Goal: Find specific page/section: Find specific page/section

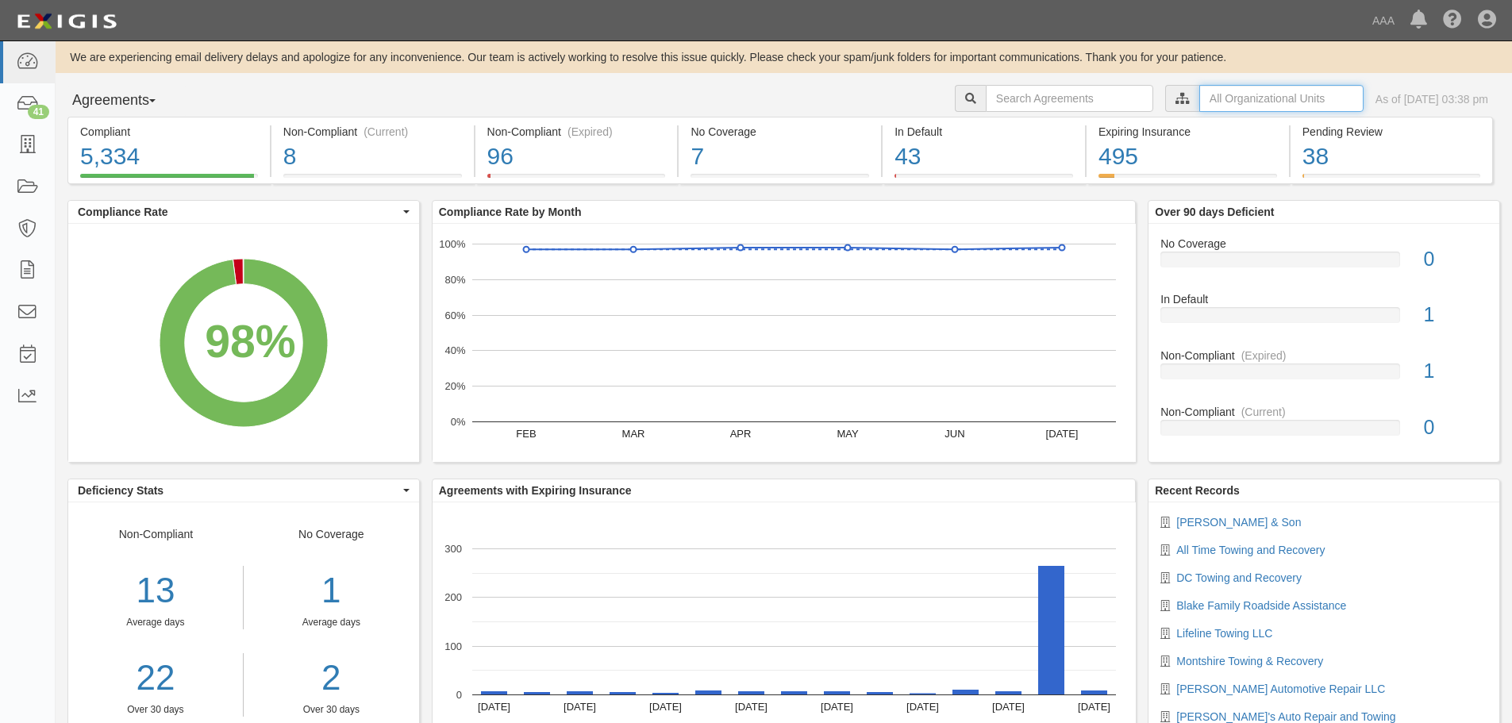
click at [1212, 110] on input "text" at bounding box center [1281, 98] width 164 height 27
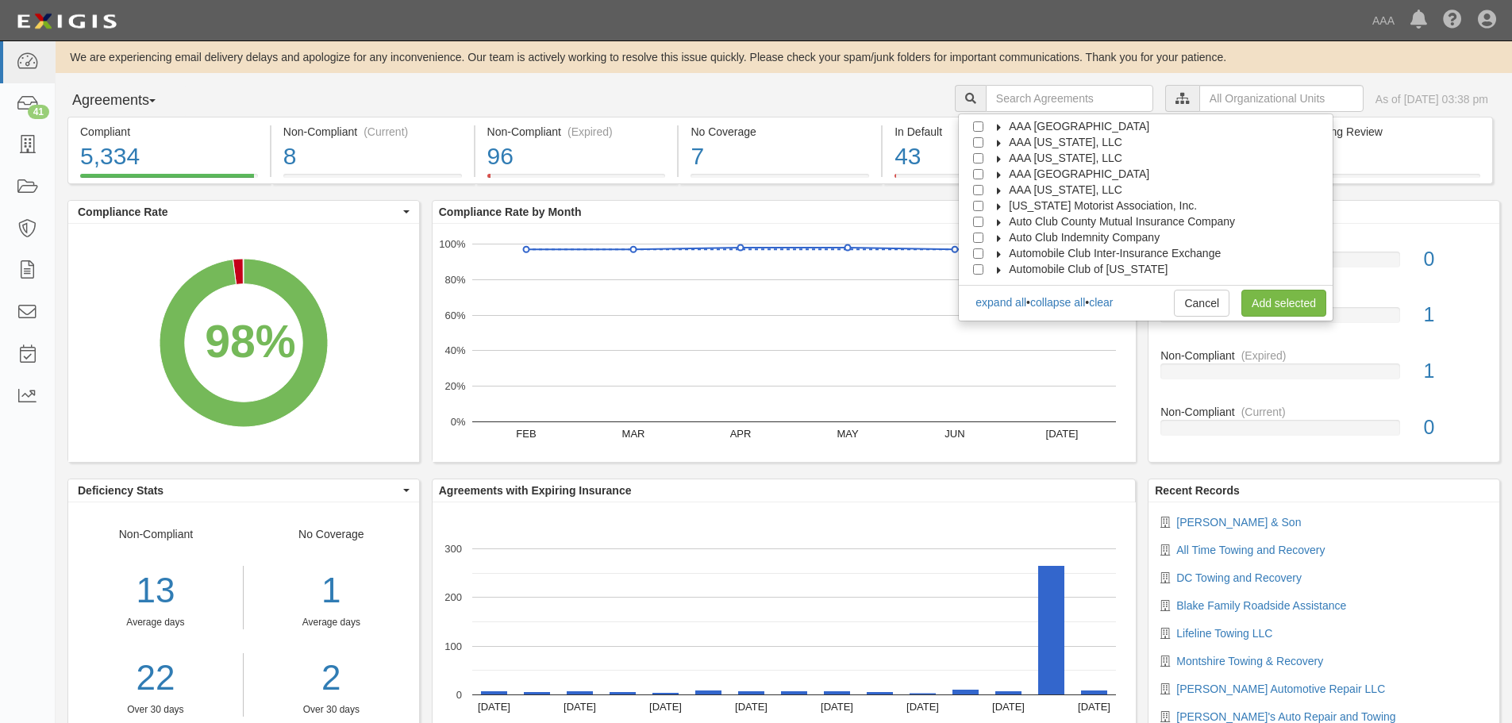
click at [1081, 172] on span "AAA [GEOGRAPHIC_DATA]" at bounding box center [1078, 173] width 140 height 13
click at [1058, 188] on span "Automotive Services" at bounding box center [1074, 189] width 102 height 13
click at [1012, 223] on input "Emergency Roadside Service (ERS)" at bounding box center [1006, 222] width 10 height 10
checkbox input "true"
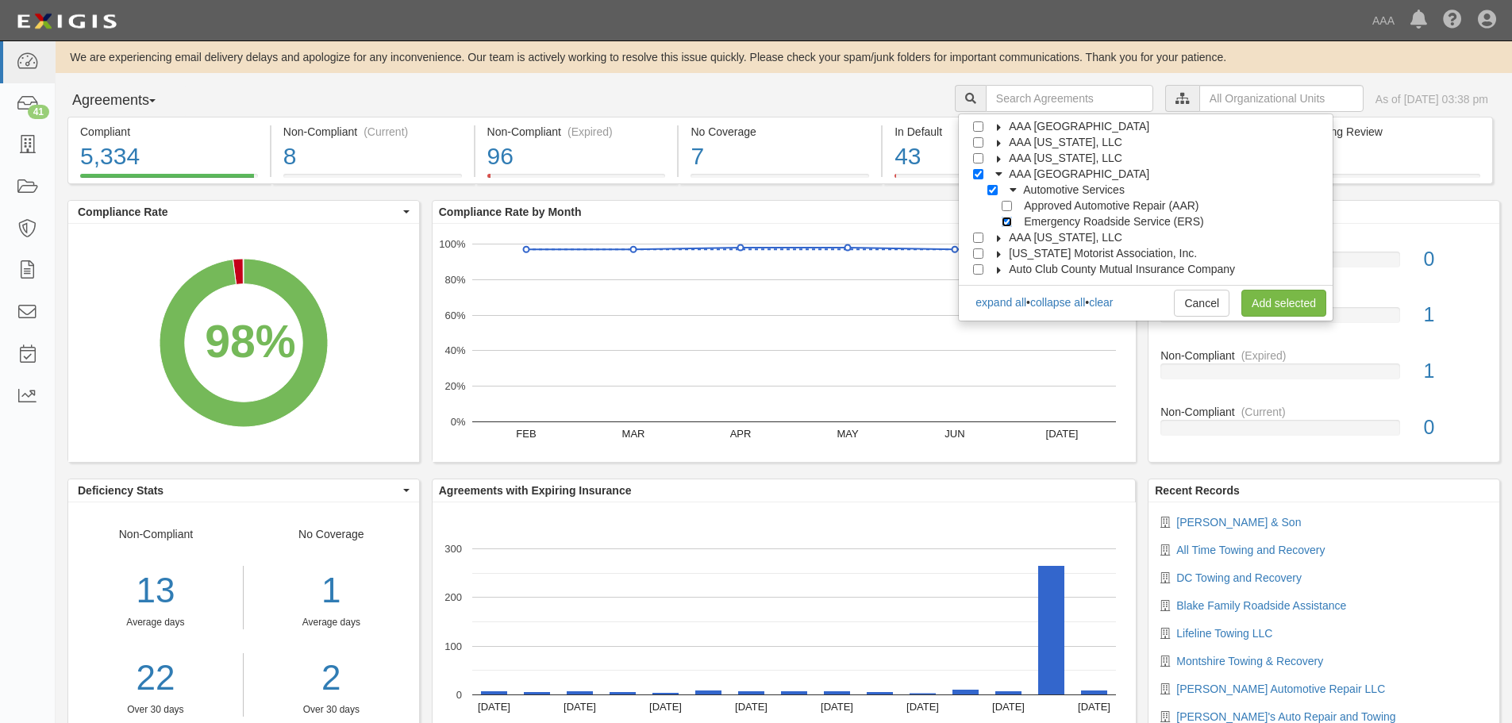
checkbox input "true"
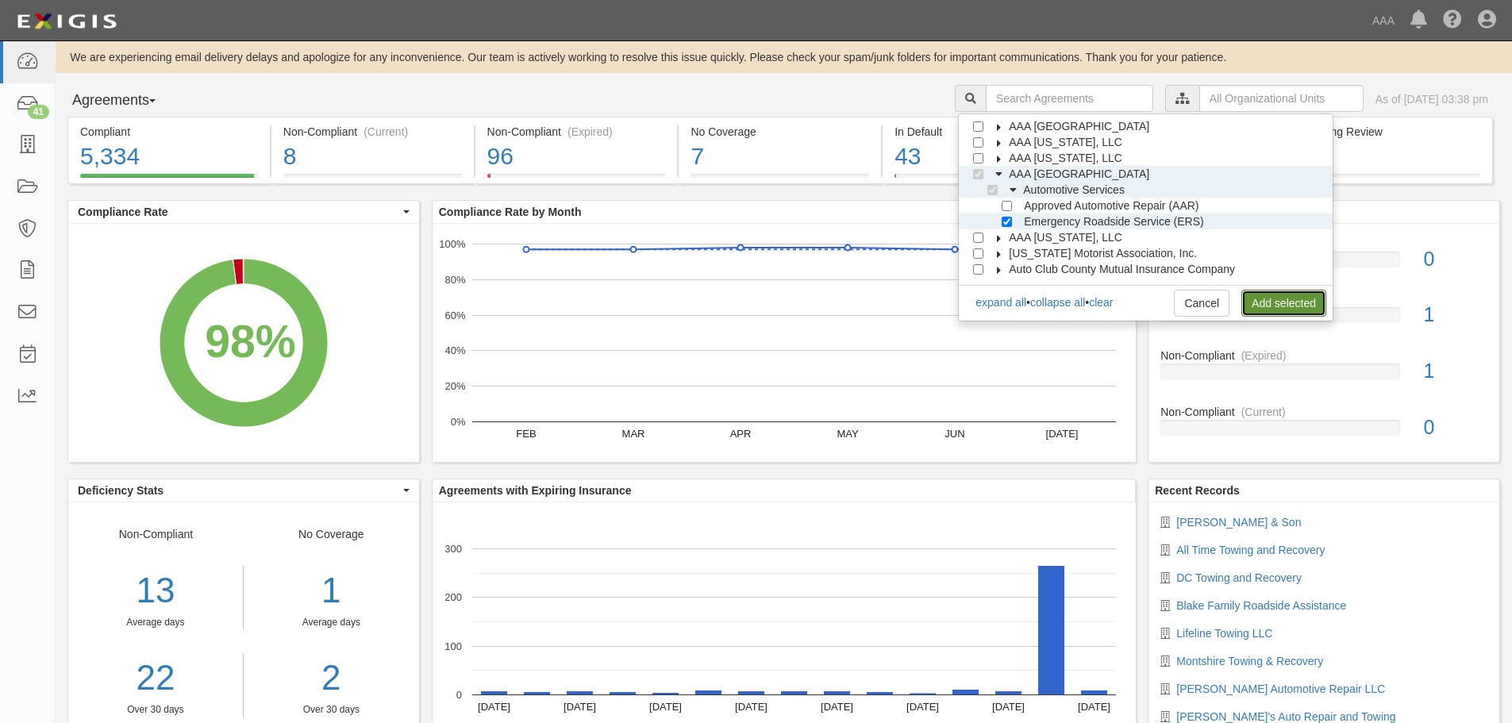
click at [1289, 308] on link "Add selected" at bounding box center [1283, 303] width 85 height 27
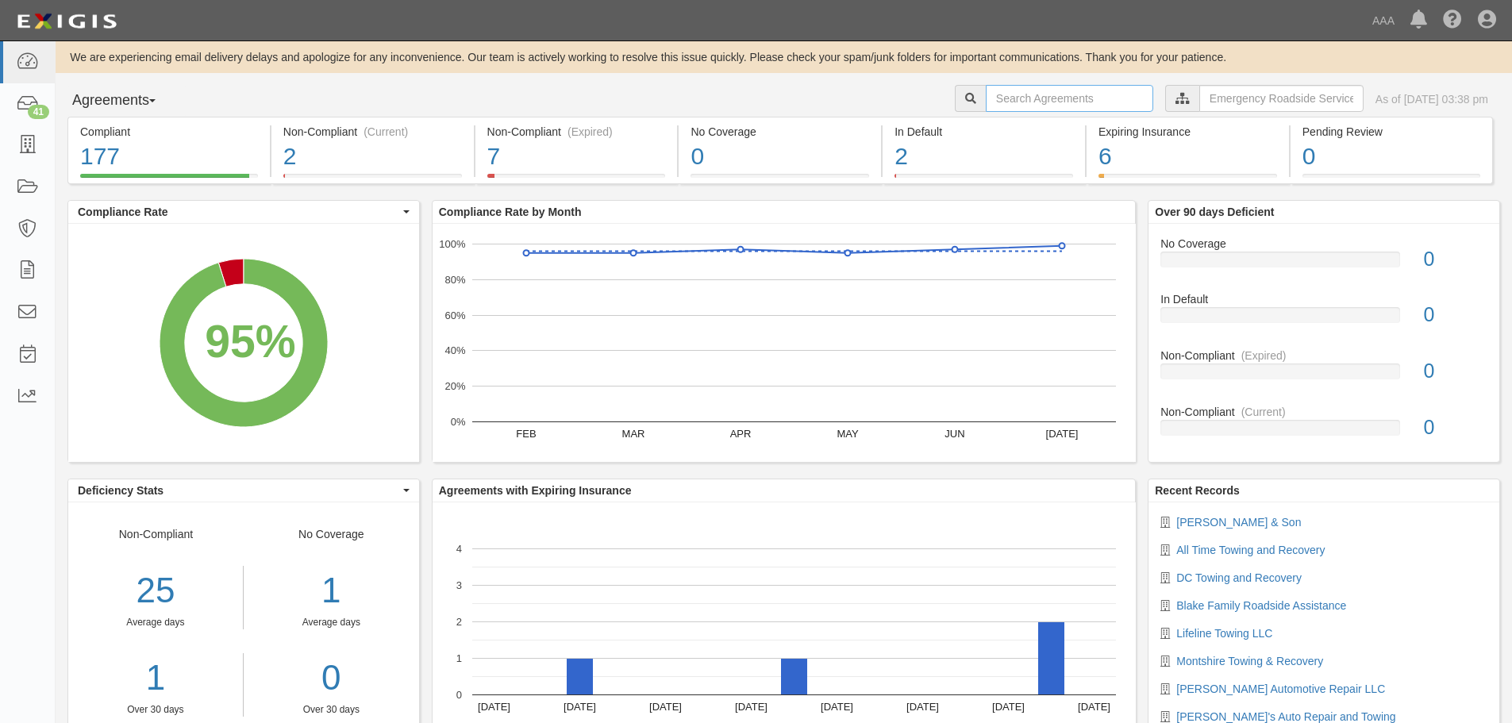
click at [1032, 101] on input "text" at bounding box center [1068, 98] width 167 height 27
type input "bratt"
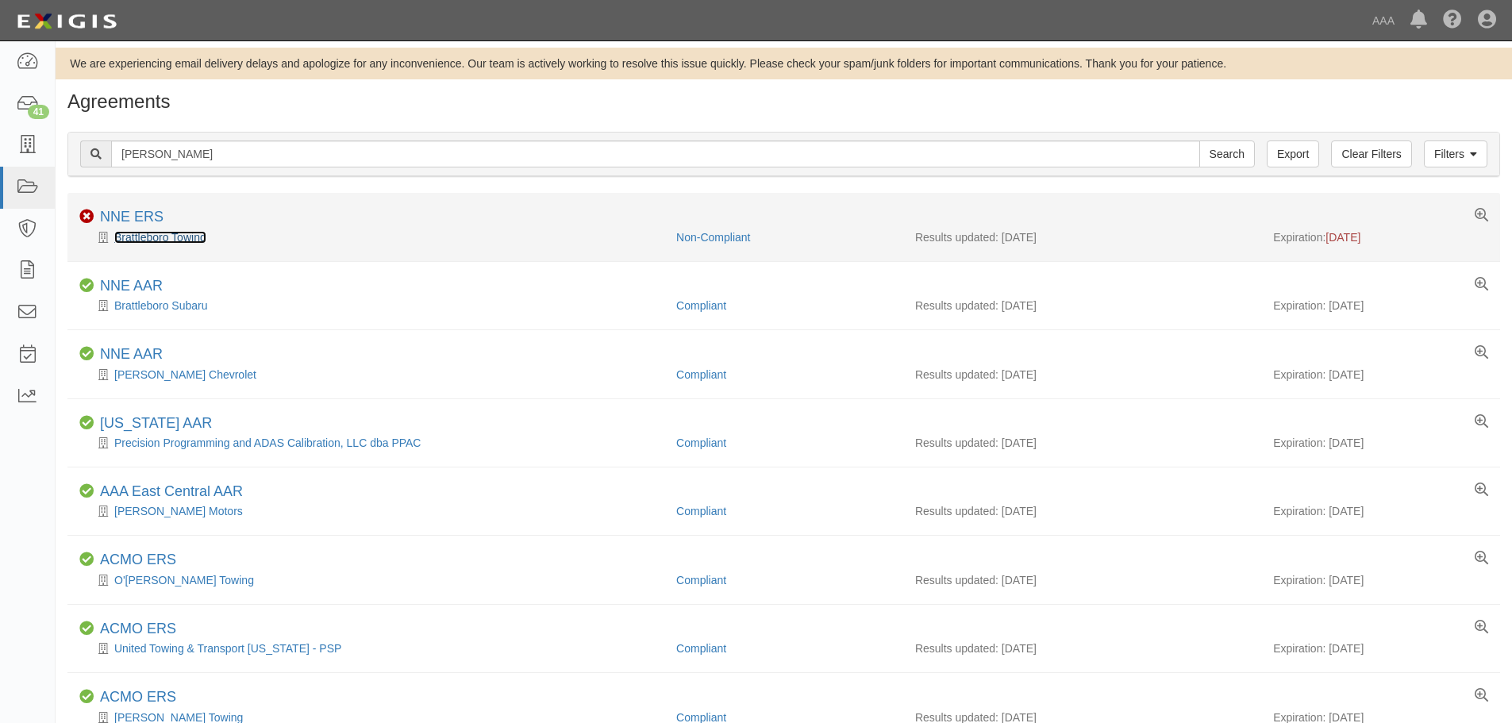
click at [136, 237] on link "Brattleboro Towing" at bounding box center [160, 237] width 92 height 13
